Goal: Task Accomplishment & Management: Manage account settings

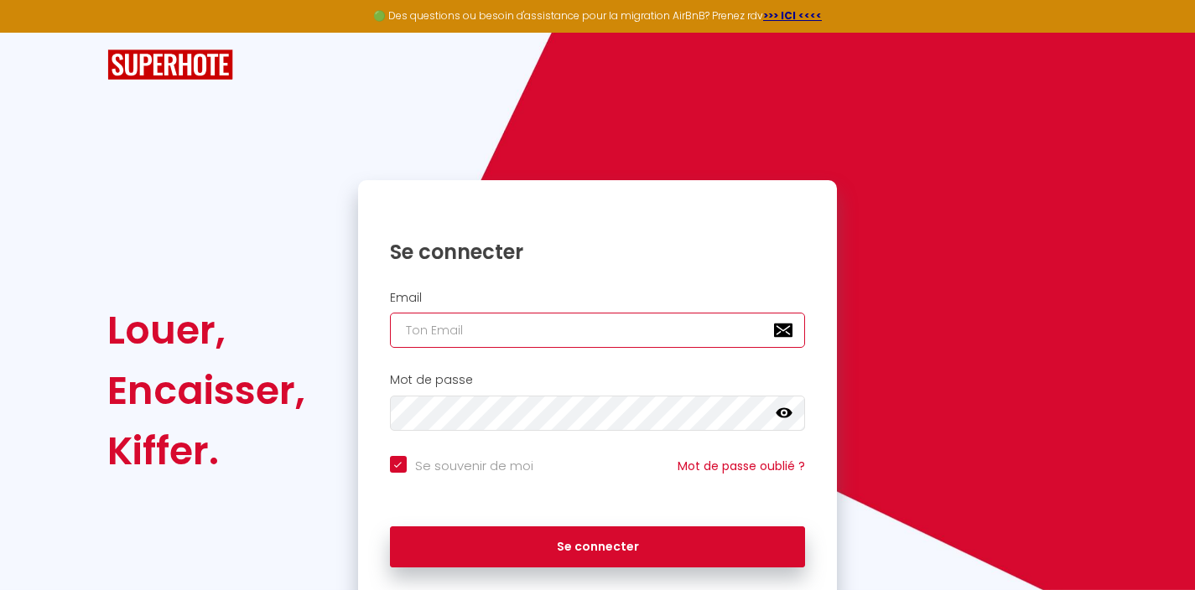
click at [546, 332] on input "email" at bounding box center [598, 330] width 416 height 35
type input "d"
checkbox input "true"
type input "da"
checkbox input "true"
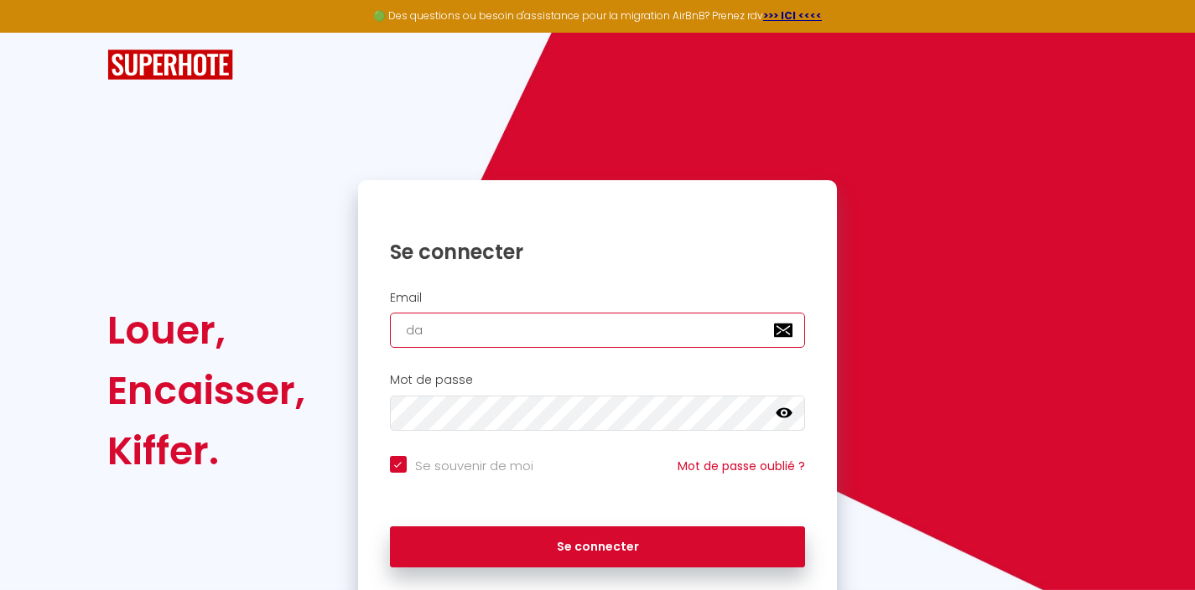
type input "dav"
checkbox input "true"
type input "davi"
checkbox input "true"
type input "[PERSON_NAME]"
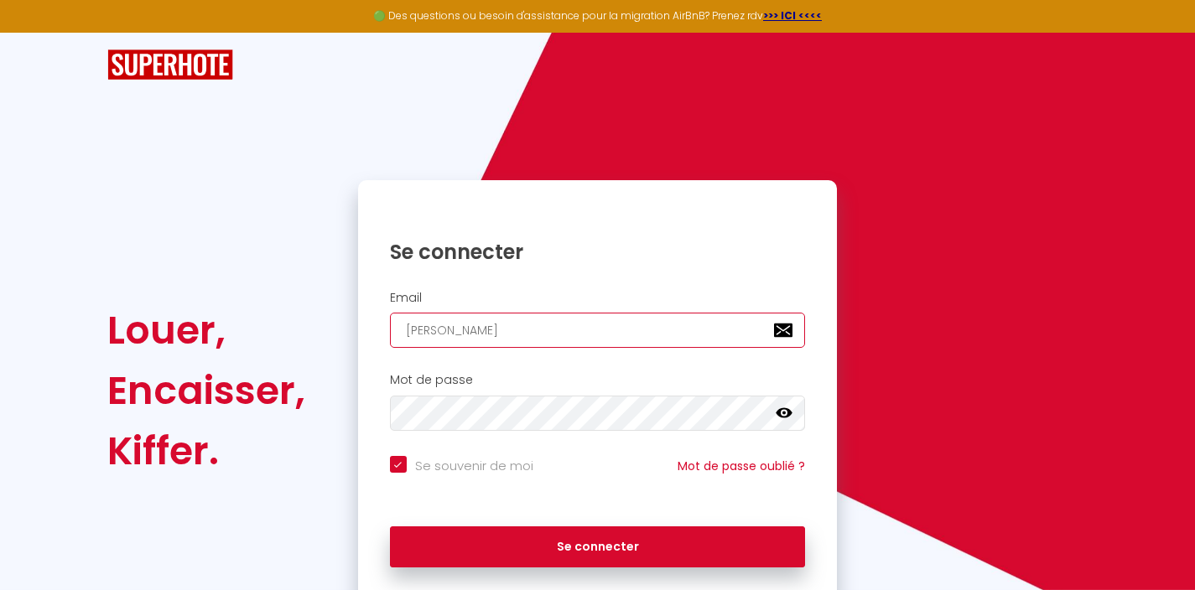
checkbox input "true"
type input "davids"
checkbox input "true"
type input "davidso"
checkbox input "true"
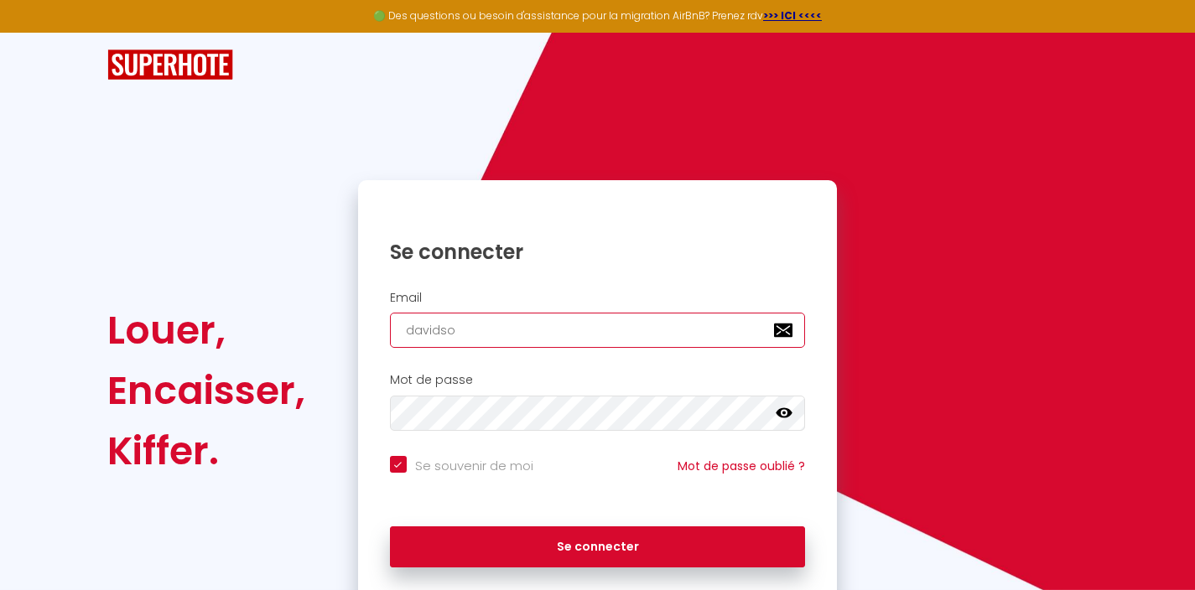
type input "davidsou"
checkbox input "true"
type input "davidsour"
checkbox input "true"
type input "davidsouri"
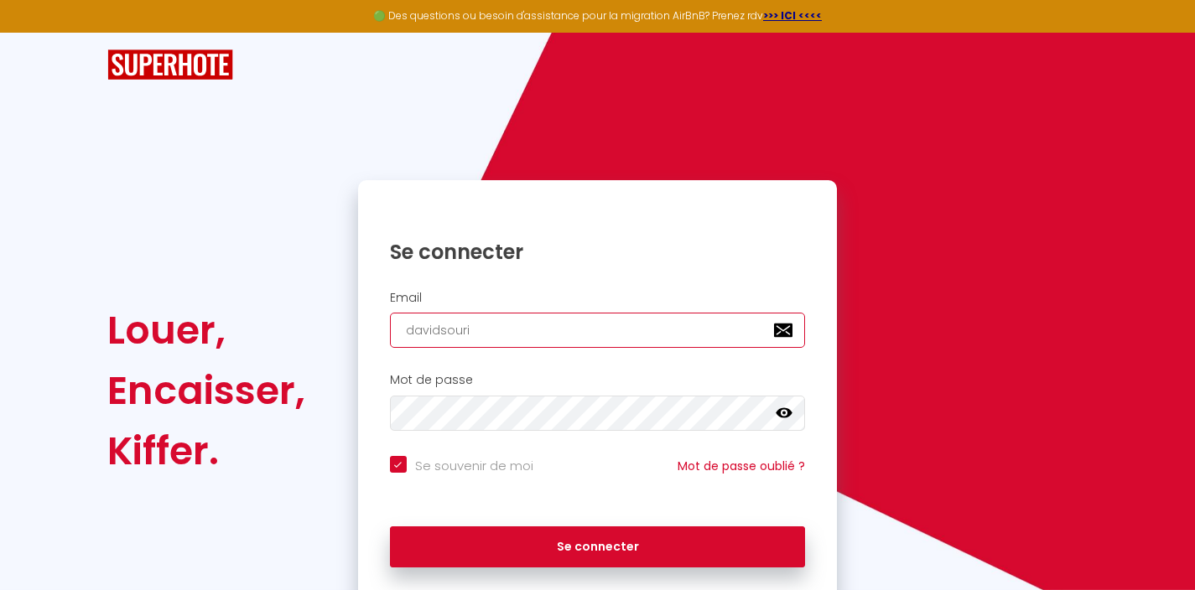
checkbox input "true"
type input "davidsouriv"
checkbox input "true"
type input "davidsourivo"
checkbox input "true"
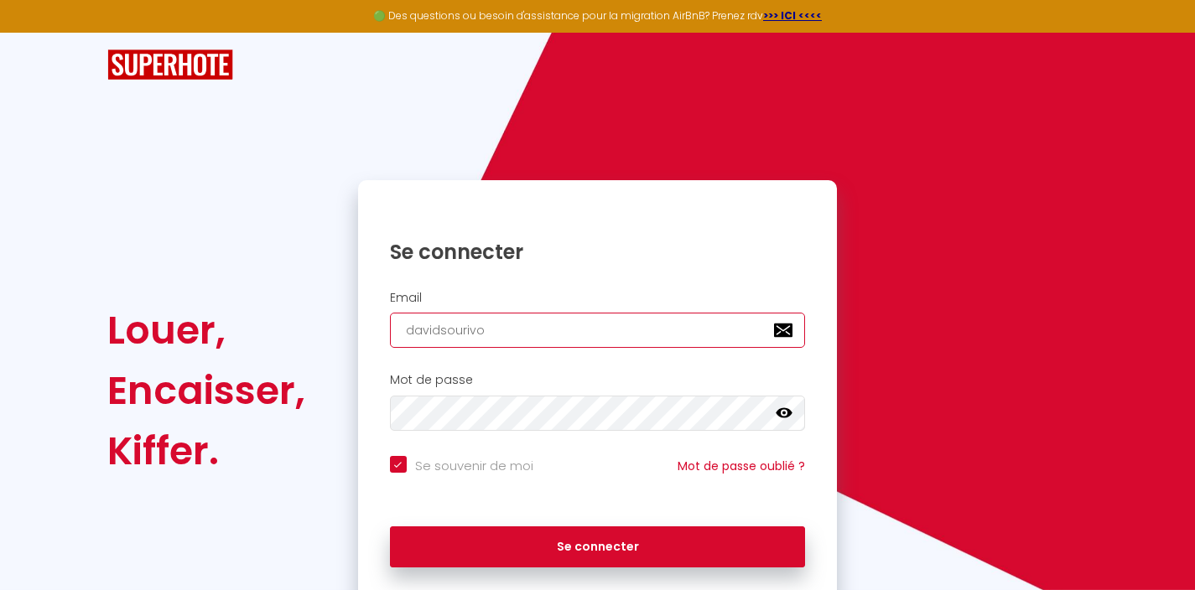
type input "davidsourivon"
checkbox input "true"
type input "davidsourivong"
checkbox input "true"
type input "davidsourivong@"
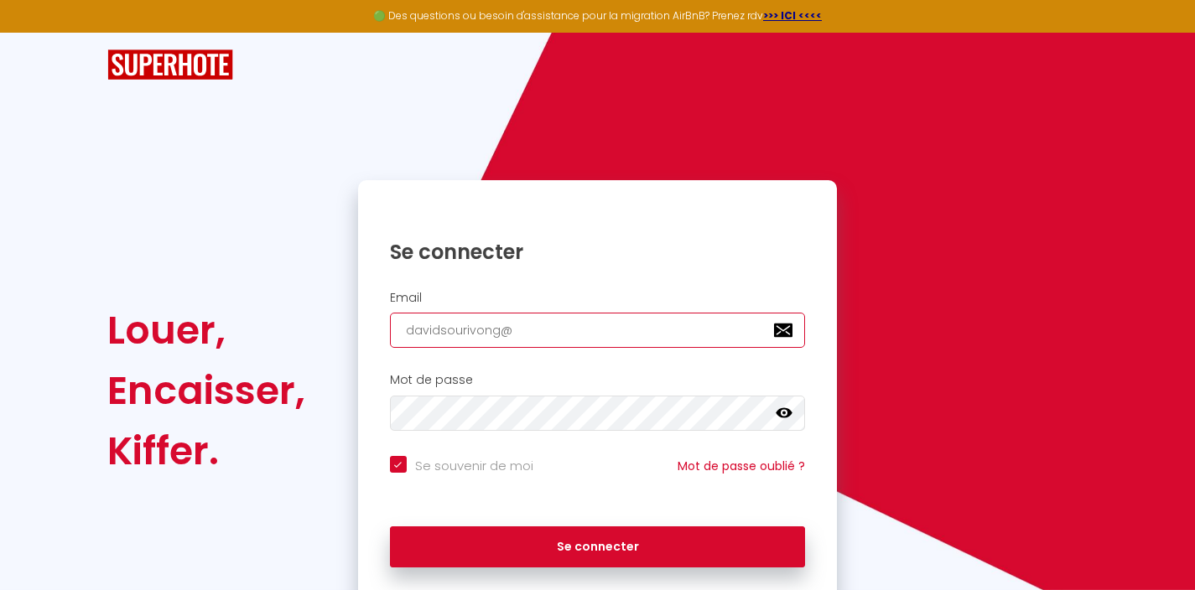
checkbox input "true"
type input "davidsourivong@g"
checkbox input "true"
type input "davidsourivong@gm"
checkbox input "true"
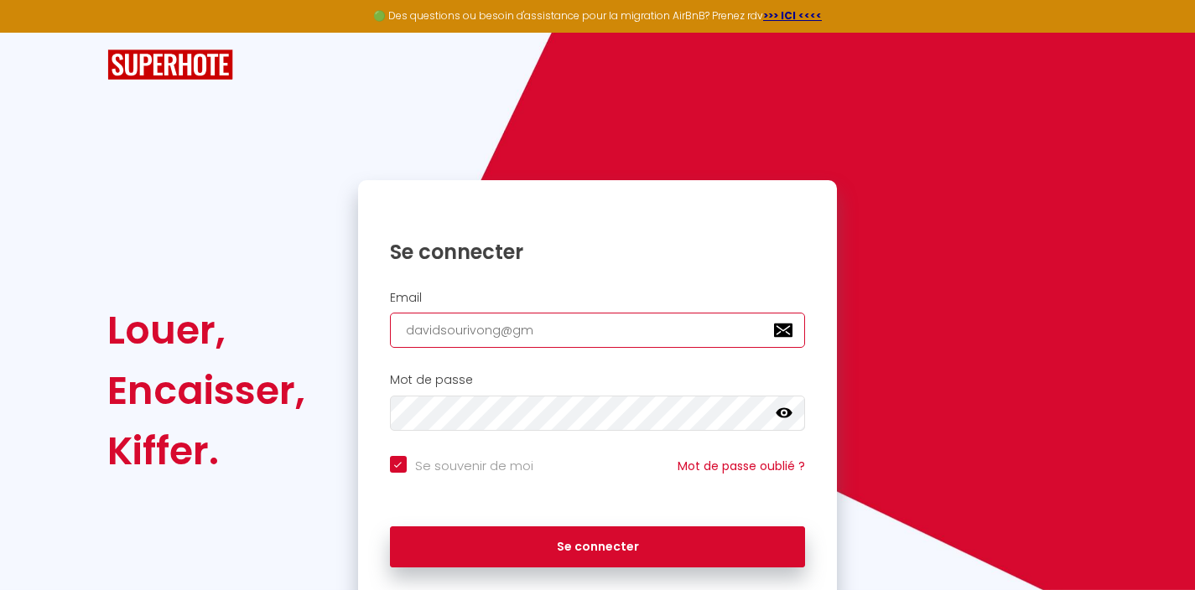
type input "davidsourivong@gma"
checkbox input "true"
type input "davidsourivong@gmai"
checkbox input "true"
type input "[EMAIL_ADDRESS]"
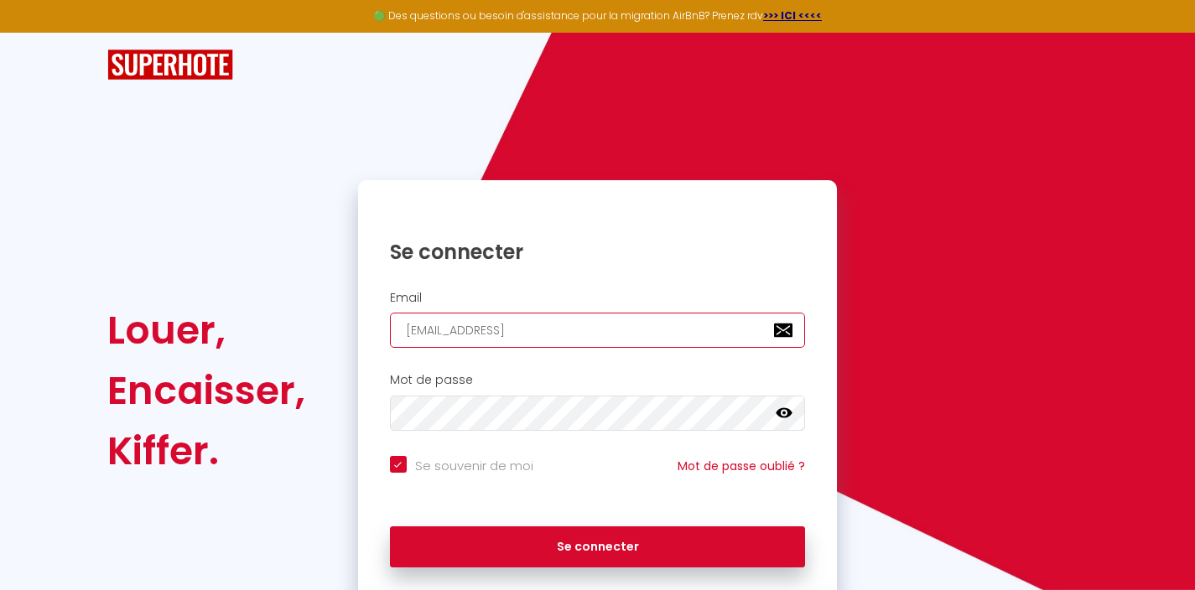
checkbox input "true"
type input "[EMAIL_ADDRESS]."
checkbox input "true"
type input "davidsourivong@gmail.c"
checkbox input "true"
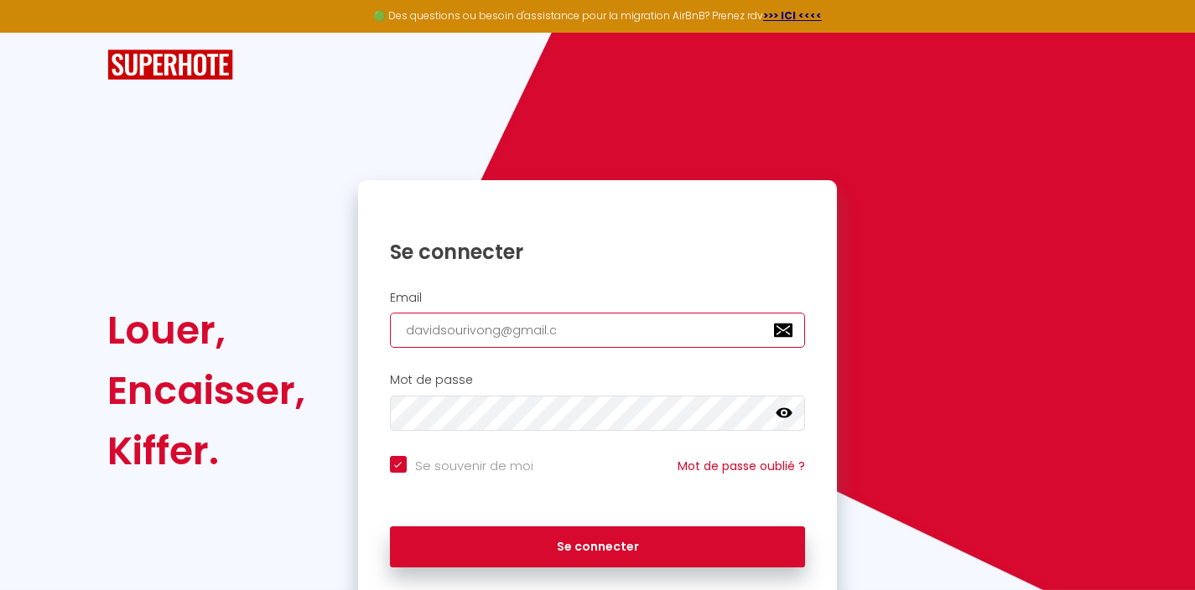
type input "[EMAIL_ADDRESS][DOMAIN_NAME]"
checkbox input "true"
type input "[EMAIL_ADDRESS][DOMAIN_NAME]"
checkbox input "true"
type input "[EMAIL_ADDRESS][DOMAIN_NAME]"
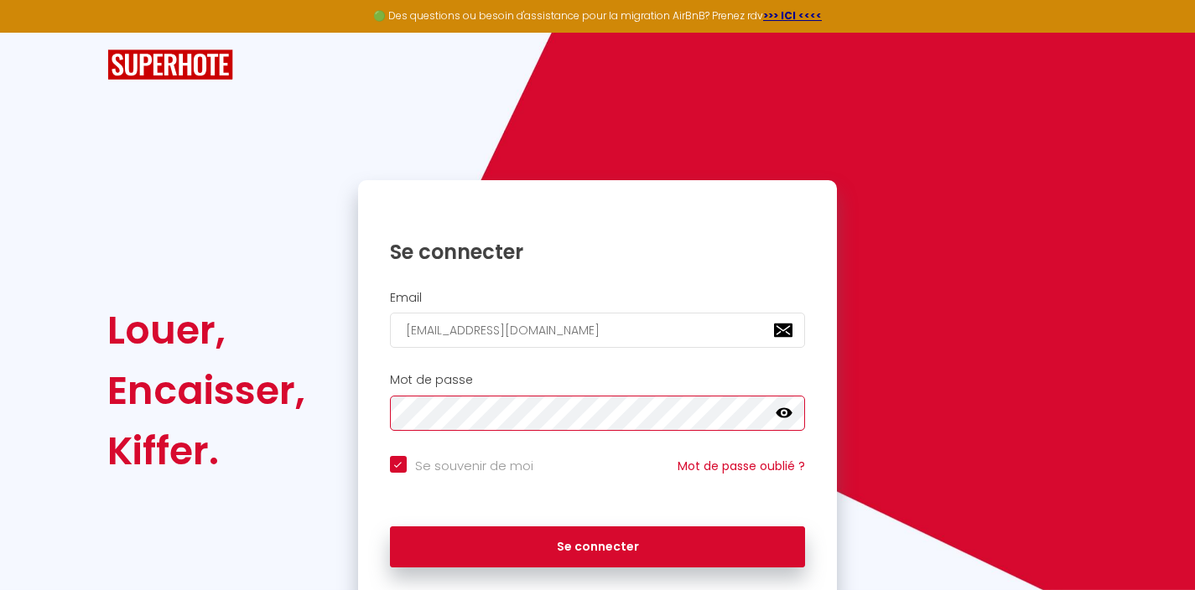
click at [390, 526] on button "Se connecter" at bounding box center [598, 547] width 416 height 42
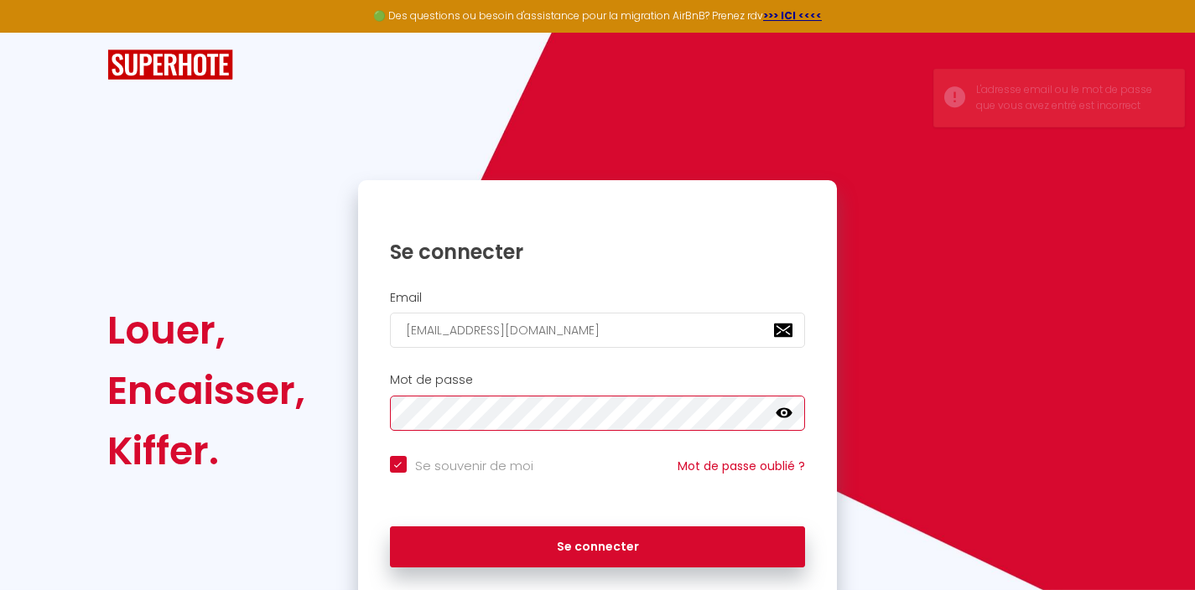
click at [390, 526] on button "Se connecter" at bounding box center [598, 547] width 416 height 42
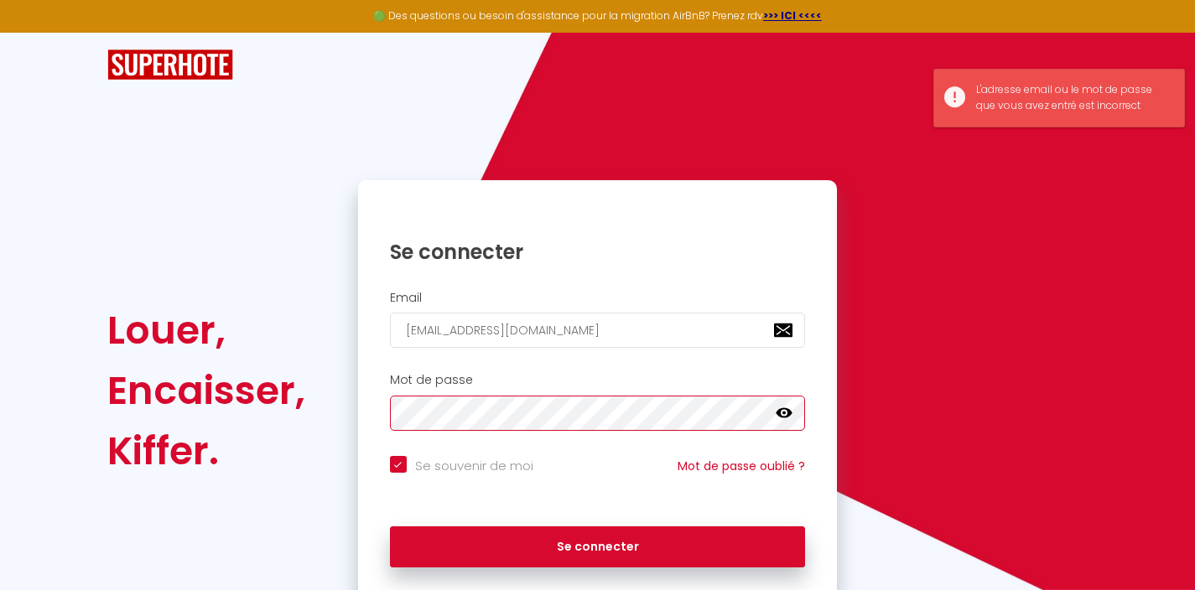
click at [390, 526] on button "Se connecter" at bounding box center [598, 547] width 416 height 42
checkbox input "true"
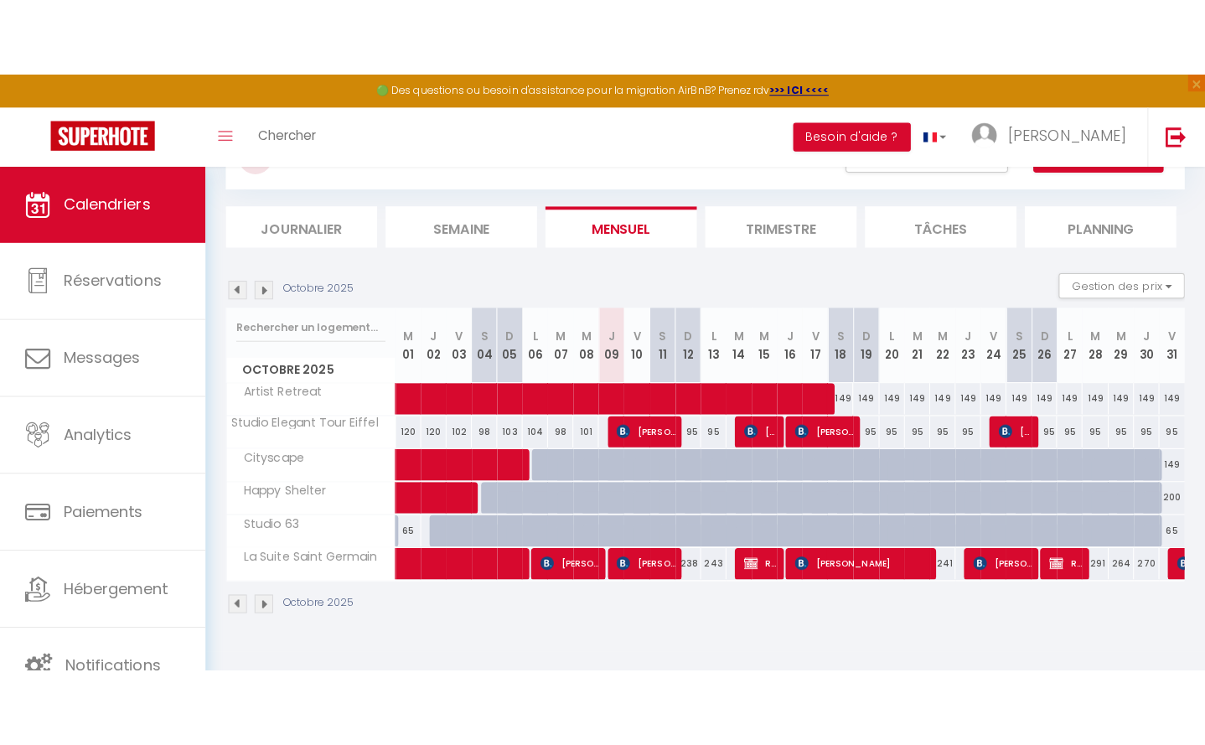
scroll to position [91, 0]
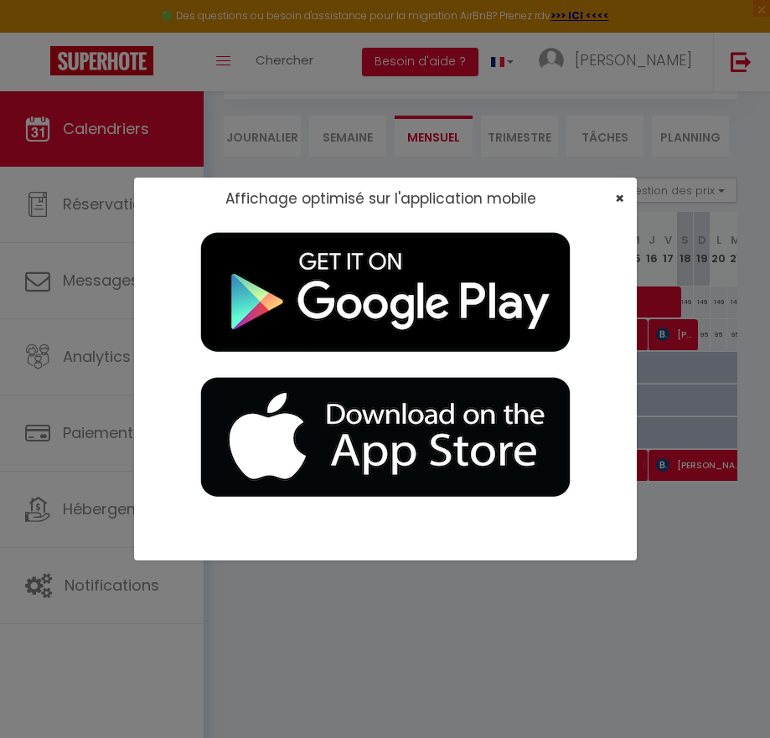
click at [624, 200] on div "×" at bounding box center [614, 198] width 42 height 17
click at [615, 196] on span "×" at bounding box center [619, 198] width 9 height 21
